Goal: Information Seeking & Learning: Learn about a topic

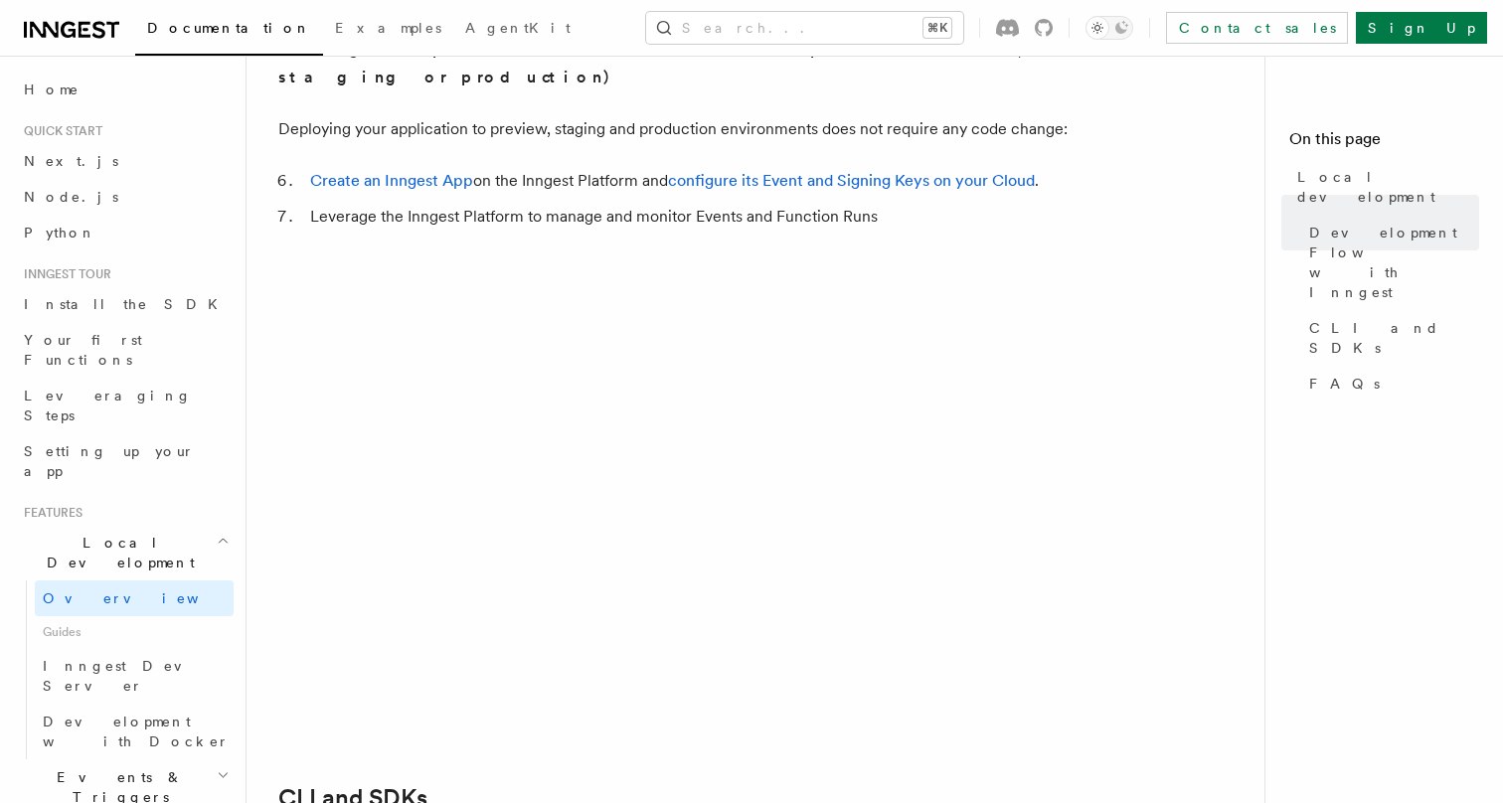
scroll to position [1941, 0]
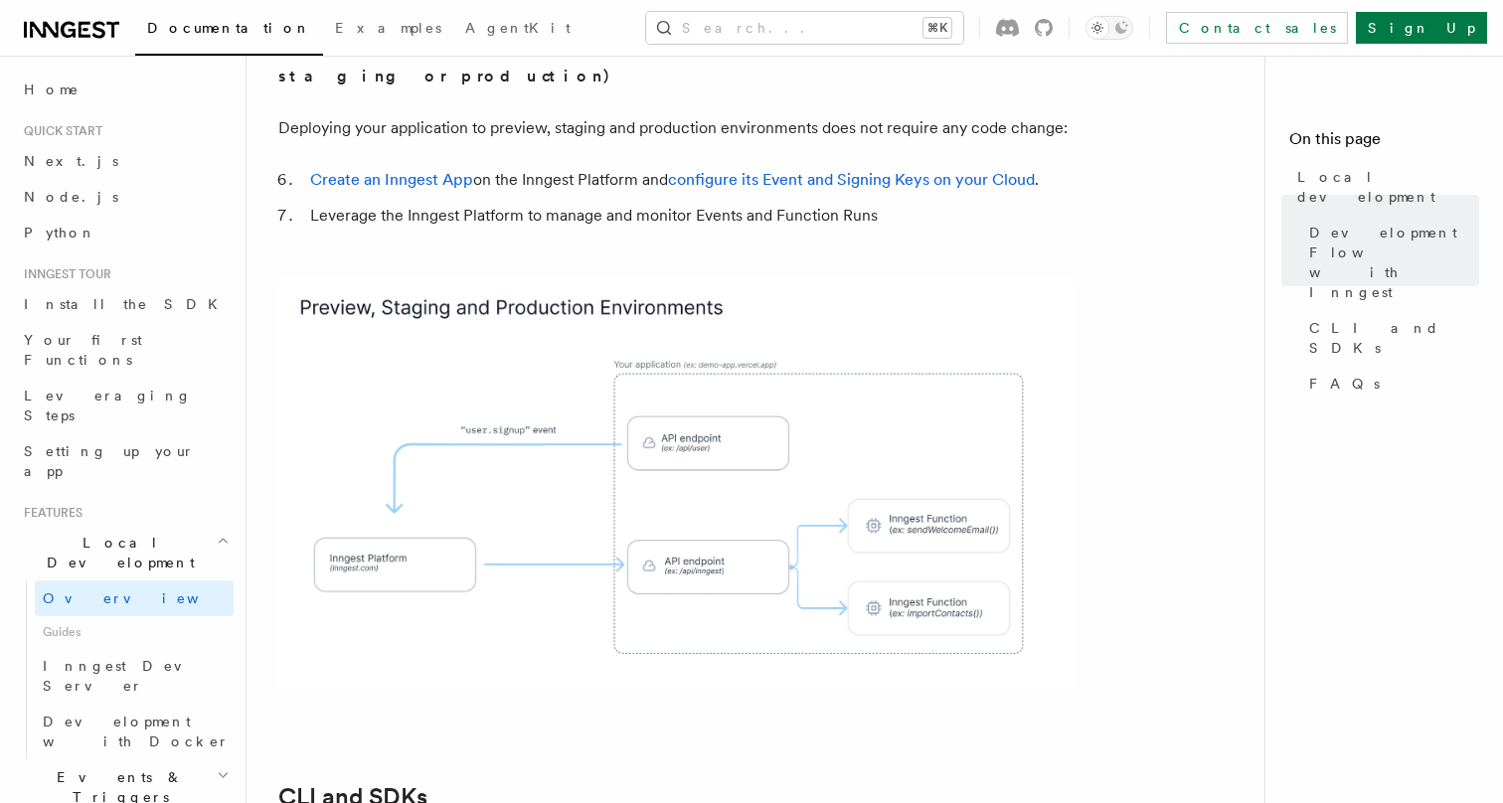
click at [207, 29] on span "Documentation" at bounding box center [229, 28] width 164 height 16
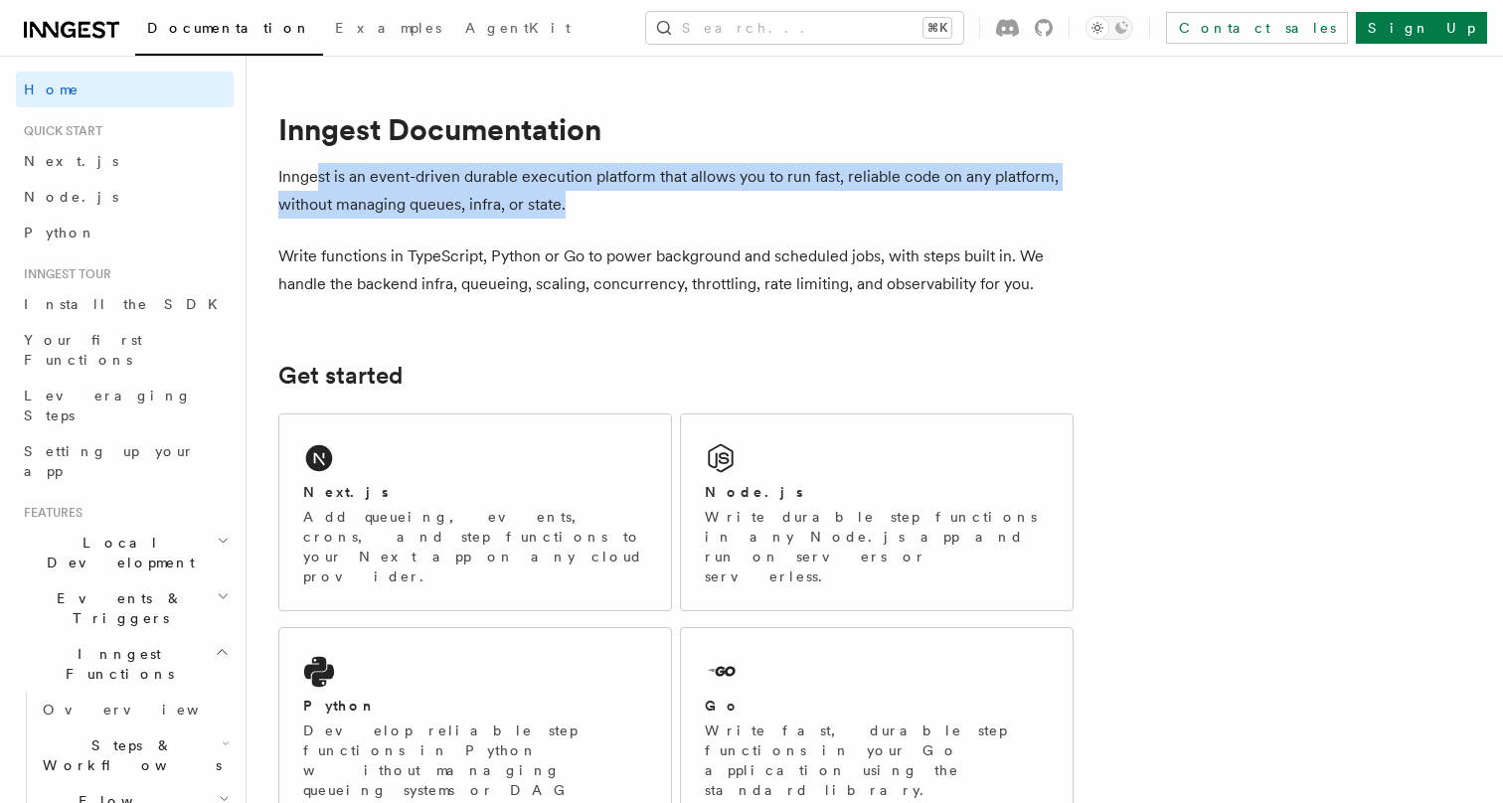
drag, startPoint x: 318, startPoint y: 182, endPoint x: 801, endPoint y: 194, distance: 483.4
click at [801, 194] on p "Inngest is an event-driven durable execution platform that allows you to run fa…" at bounding box center [675, 191] width 795 height 56
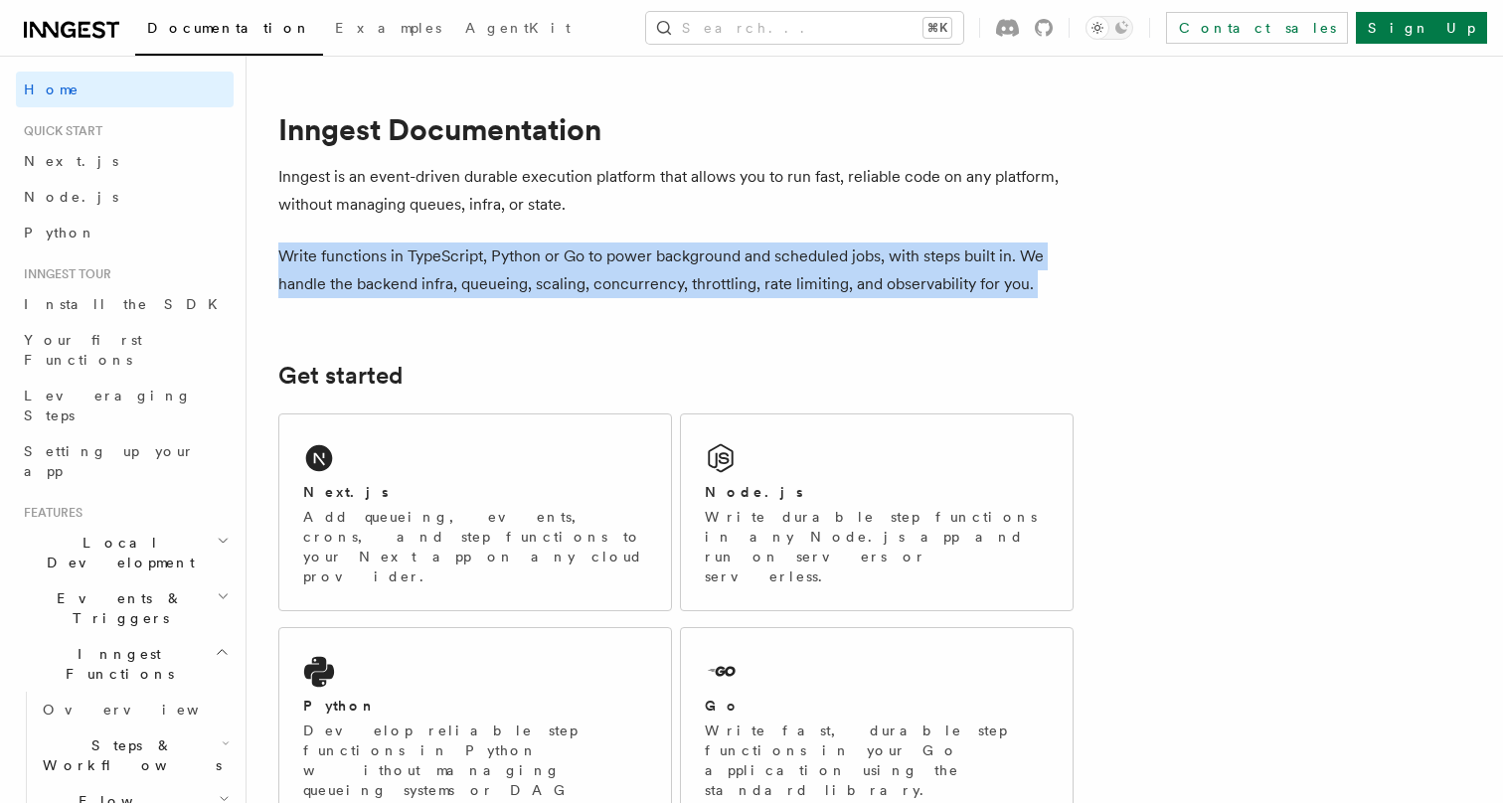
drag, startPoint x: 268, startPoint y: 258, endPoint x: 876, endPoint y: 320, distance: 610.8
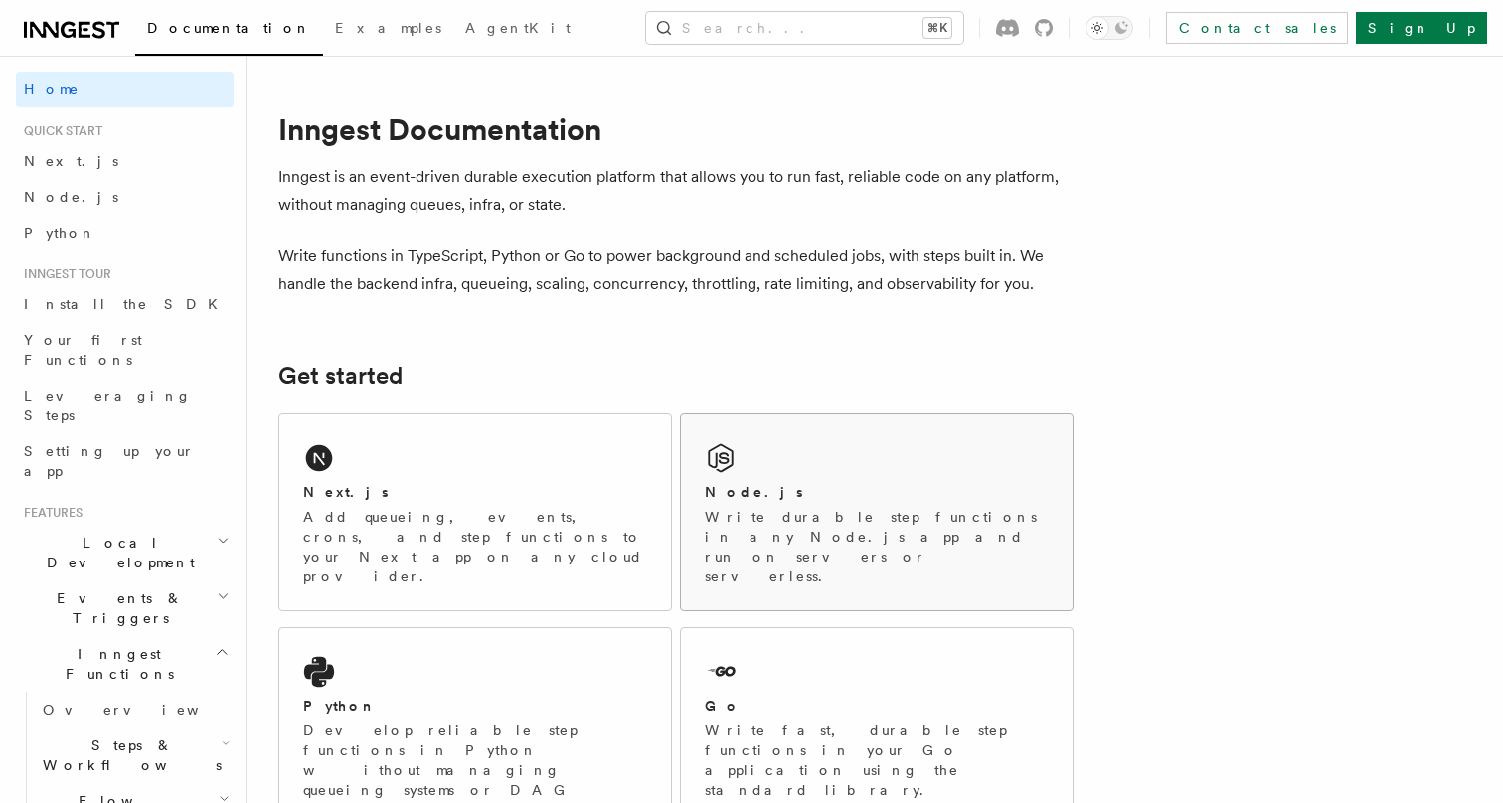
click at [883, 478] on div "Node.js Write durable step functions in any Node.js app and run on servers or s…" at bounding box center [877, 513] width 392 height 196
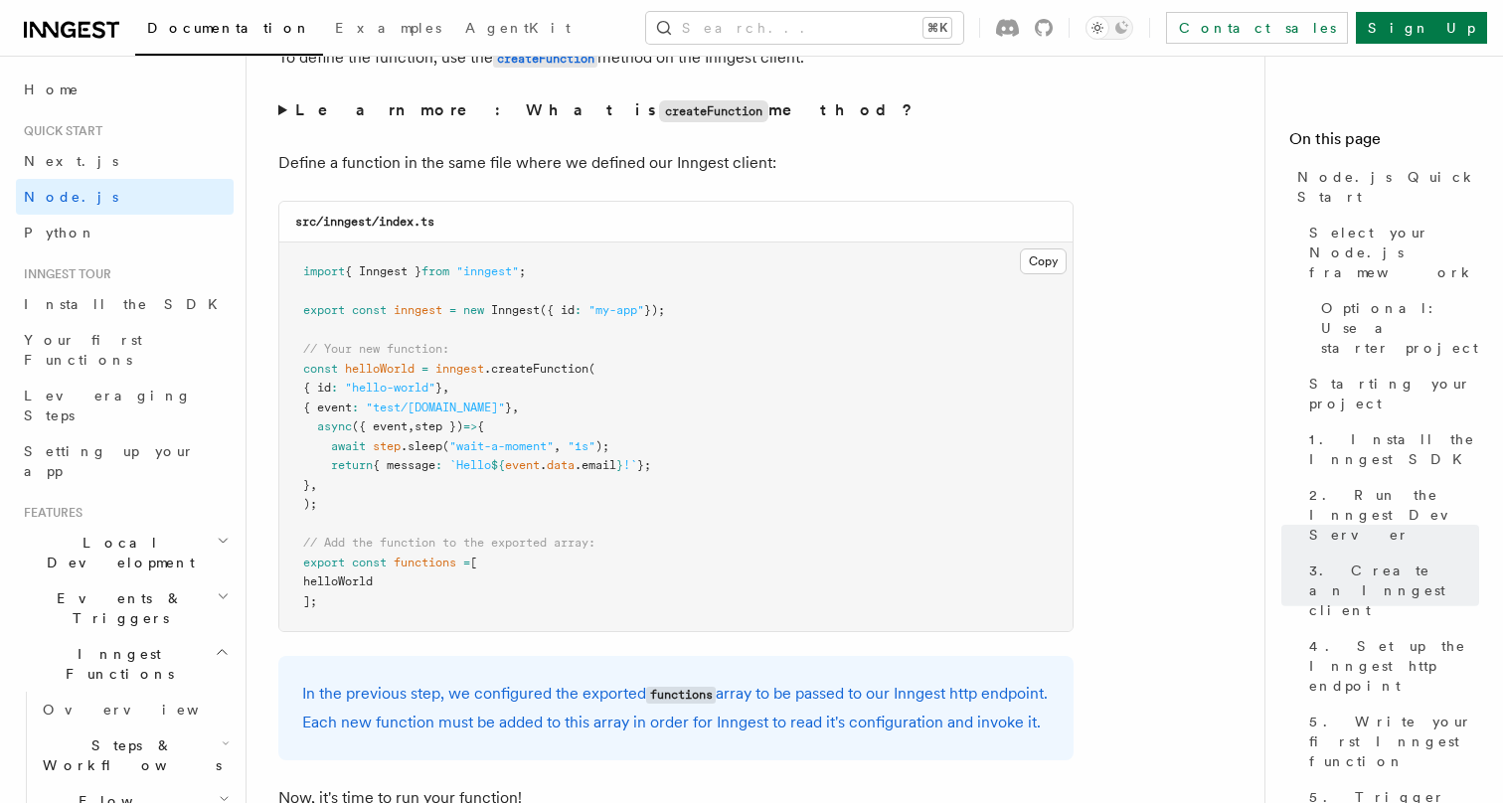
scroll to position [3881, 0]
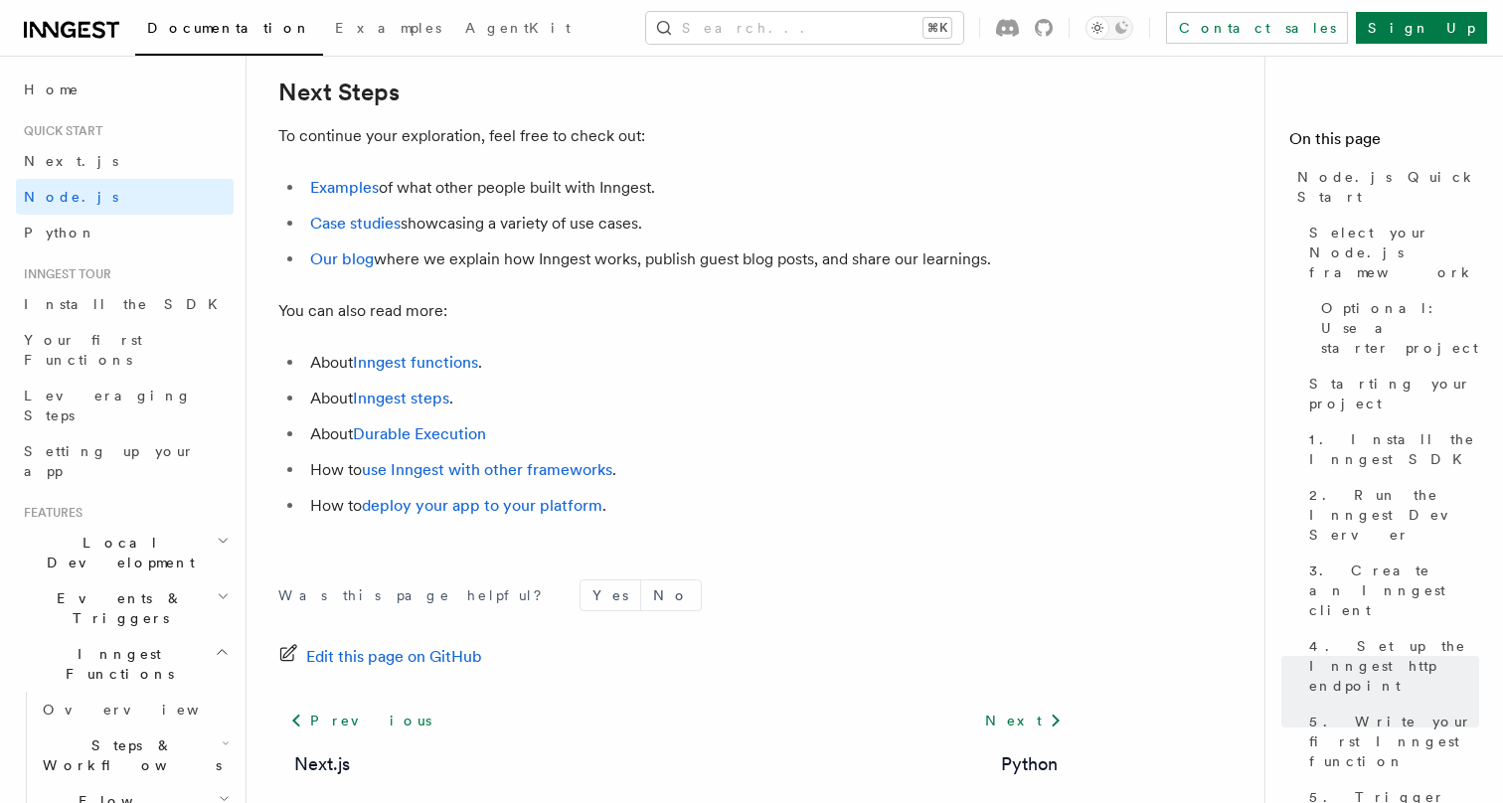
scroll to position [12518, 0]
